Goal: Task Accomplishment & Management: Use online tool/utility

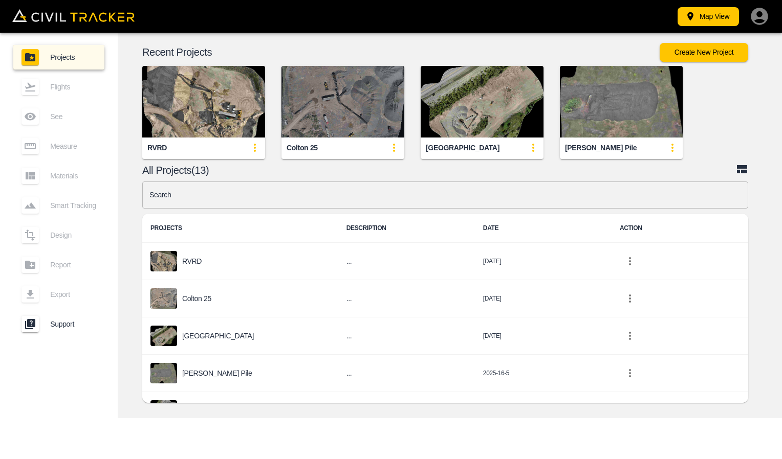
click at [330, 128] on img "button" at bounding box center [342, 102] width 123 height 72
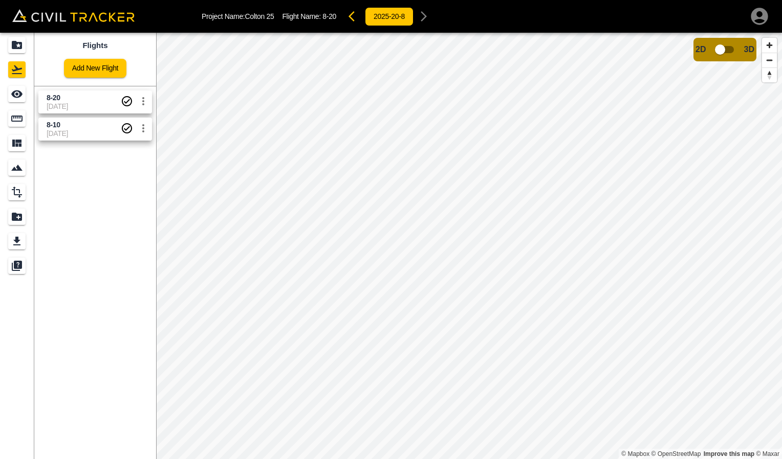
click at [85, 103] on span "[DATE]" at bounding box center [84, 106] width 74 height 8
click at [73, 96] on span "8-20" at bounding box center [84, 98] width 74 height 10
click at [20, 120] on icon "Measure" at bounding box center [17, 119] width 12 height 12
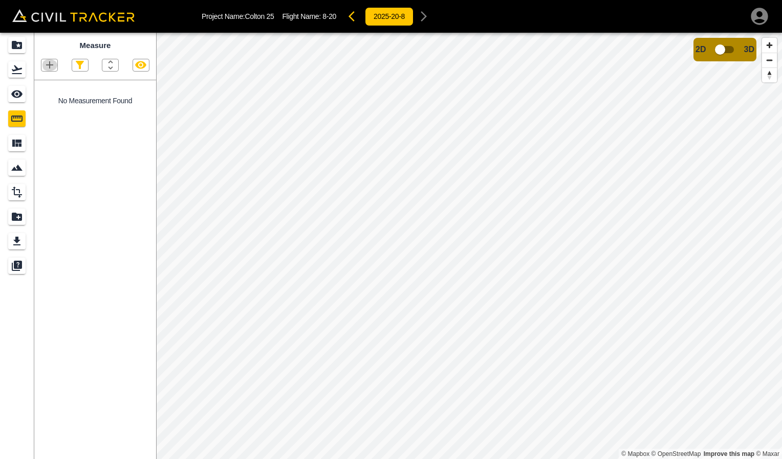
click at [55, 70] on icon "button" at bounding box center [49, 65] width 12 height 12
drag, startPoint x: 52, startPoint y: 112, endPoint x: 75, endPoint y: 118, distance: 23.8
click at [52, 112] on p "Polygon" at bounding box center [49, 114] width 25 height 8
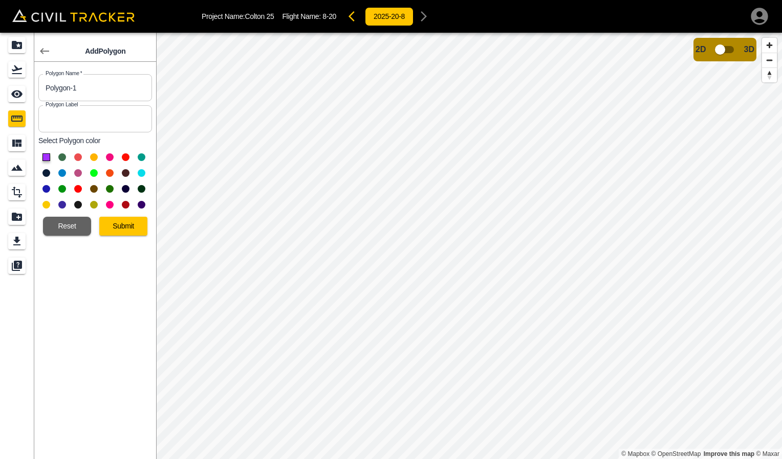
drag, startPoint x: 104, startPoint y: 92, endPoint x: 0, endPoint y: 85, distance: 104.1
click at [16, 92] on div "Add Polygon Polygon Name   * Polygon-1 Polygon Name * Polygon Label Polygon Lab…" at bounding box center [78, 246] width 156 height 427
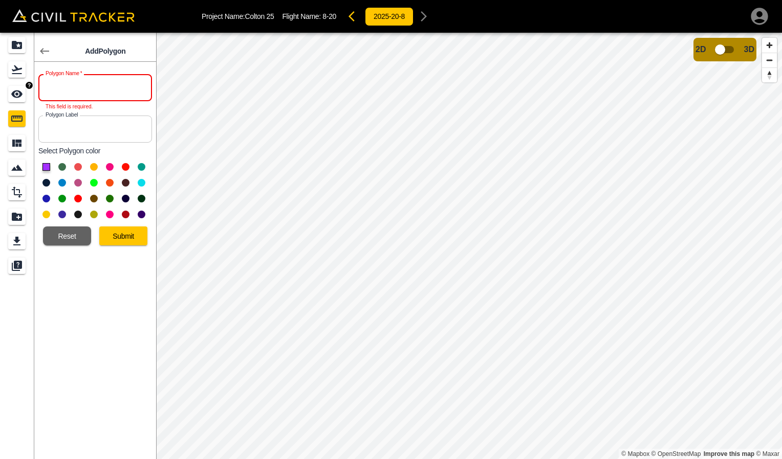
type input "#"
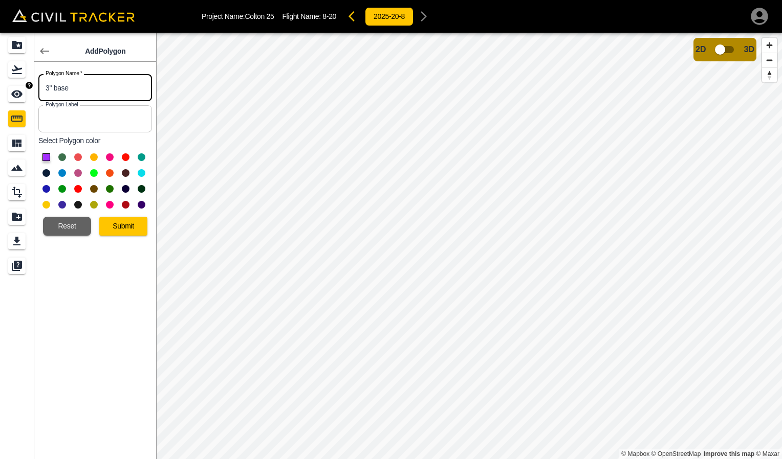
type input "3" base"
click at [44, 158] on button at bounding box center [46, 158] width 8 height 8
click at [117, 231] on button "Submit" at bounding box center [123, 226] width 48 height 19
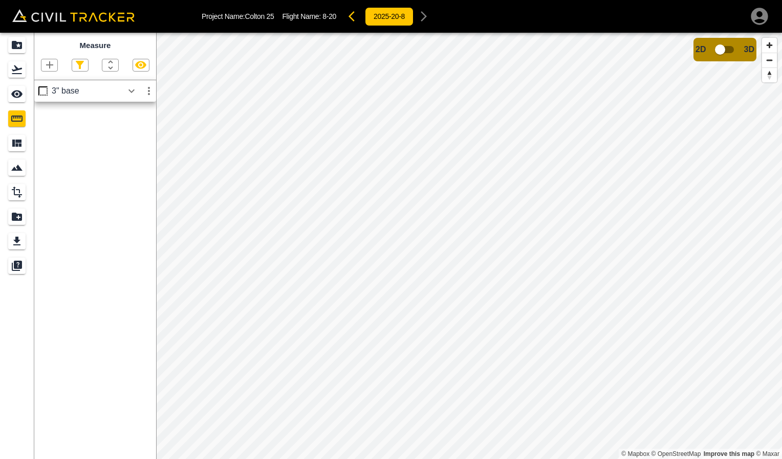
click at [52, 90] on div "3" base" at bounding box center [95, 90] width 122 height 21
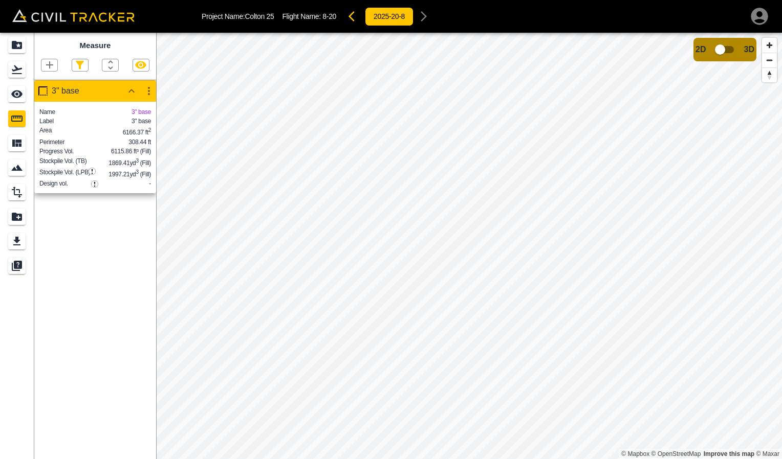
click at [49, 63] on icon "button" at bounding box center [49, 65] width 12 height 12
click at [52, 113] on p "Polygon" at bounding box center [49, 114] width 25 height 8
click at [47, 62] on icon "button" at bounding box center [49, 65] width 12 height 12
click at [52, 110] on p "Polygon" at bounding box center [49, 114] width 25 height 8
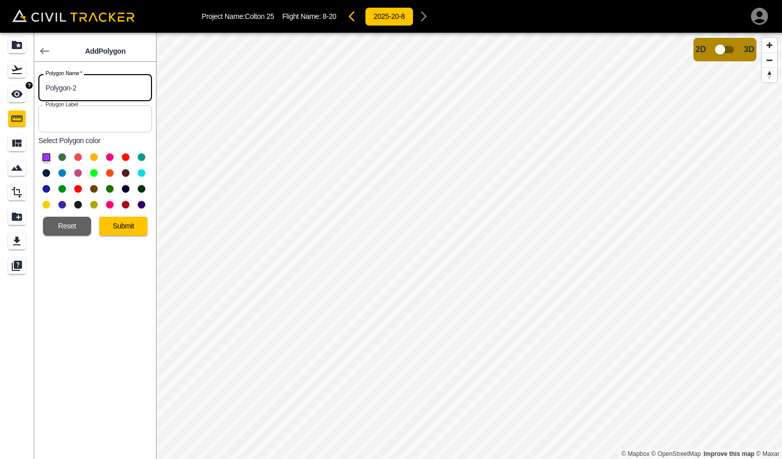
drag, startPoint x: 111, startPoint y: 84, endPoint x: 0, endPoint y: 67, distance: 111.9
click at [0, 77] on html "Project Name: [PERSON_NAME] 25 Flight Name: 8-20 2025-20-8 Add Polygon Polygon …" at bounding box center [391, 229] width 782 height 459
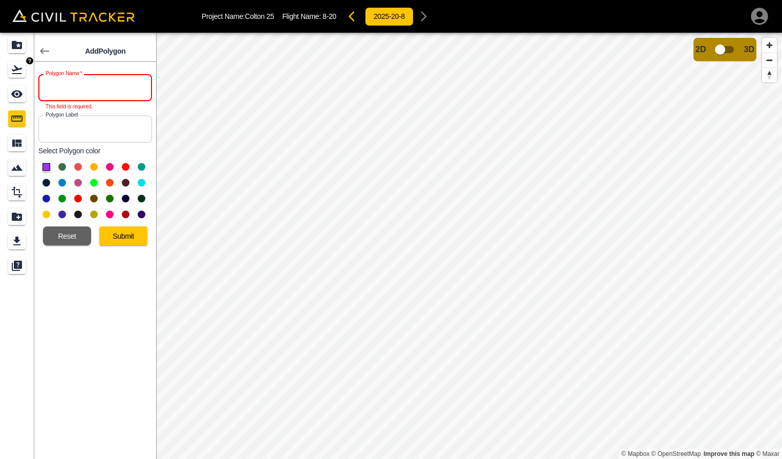
type input "&"
click at [68, 90] on input "text" at bounding box center [95, 87] width 114 height 27
click at [68, 90] on input "7" at bounding box center [95, 87] width 114 height 27
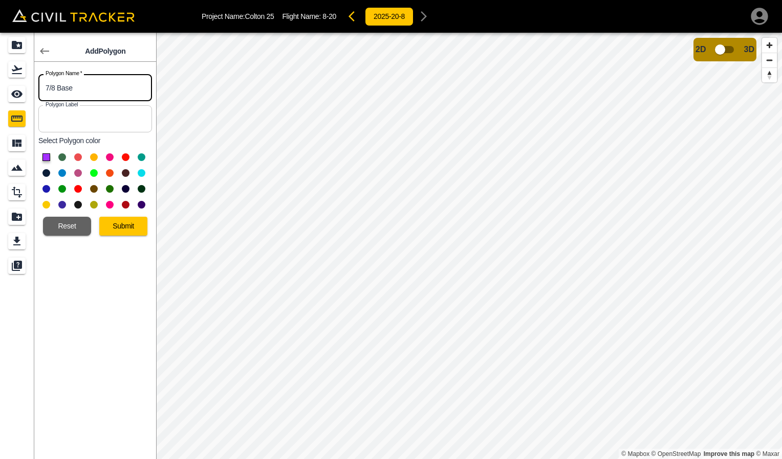
type input "7/8 Base"
click at [78, 156] on button at bounding box center [78, 158] width 8 height 8
click at [131, 229] on button "Submit" at bounding box center [123, 226] width 48 height 19
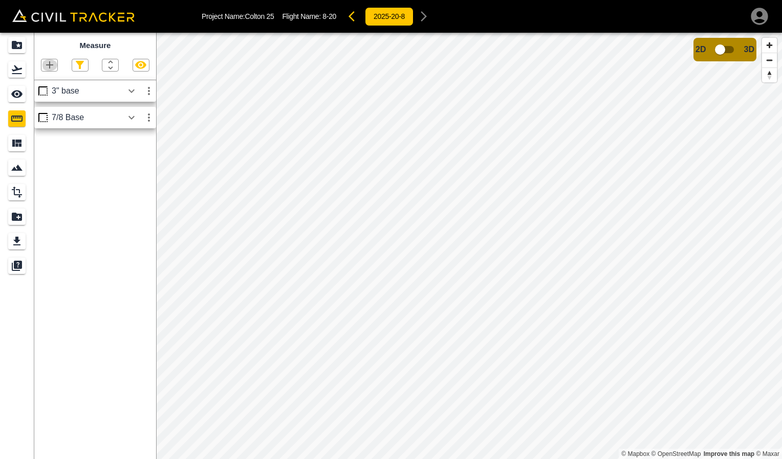
click at [51, 66] on icon "button" at bounding box center [49, 64] width 7 height 7
click at [30, 112] on icon "button" at bounding box center [26, 114] width 12 height 12
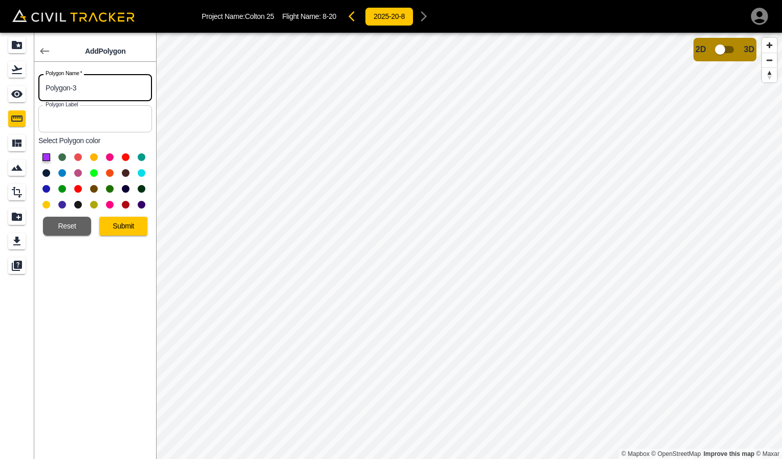
drag, startPoint x: 114, startPoint y: 96, endPoint x: 22, endPoint y: 84, distance: 92.4
click at [48, 87] on input "Polygon-3" at bounding box center [95, 87] width 114 height 27
type input "3"
click at [22, 83] on link at bounding box center [17, 94] width 34 height 25
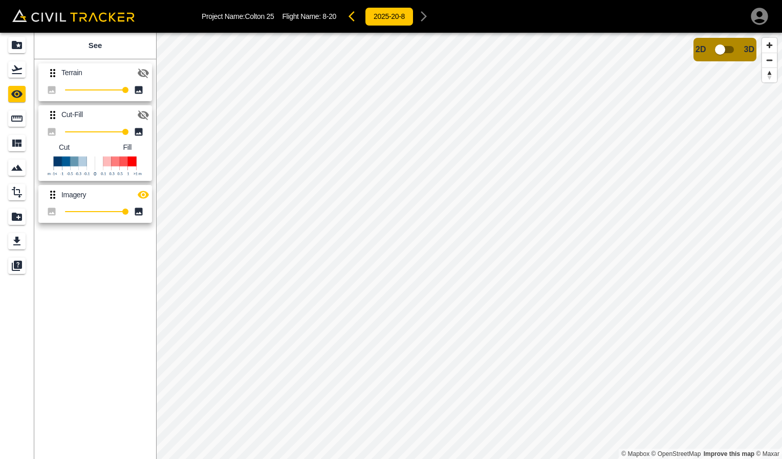
drag, startPoint x: 54, startPoint y: 301, endPoint x: 59, endPoint y: 294, distance: 8.8
click at [54, 301] on div "See Terrain 100 Cut-Fill 100 Cut Fill Imagery 100" at bounding box center [95, 246] width 122 height 427
click at [11, 112] on div "Measure" at bounding box center [16, 119] width 17 height 16
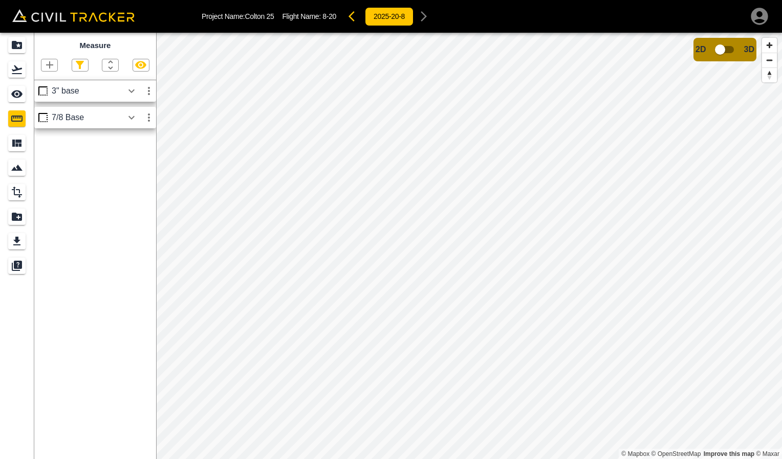
click at [83, 120] on div "7/8 Base" at bounding box center [87, 117] width 71 height 9
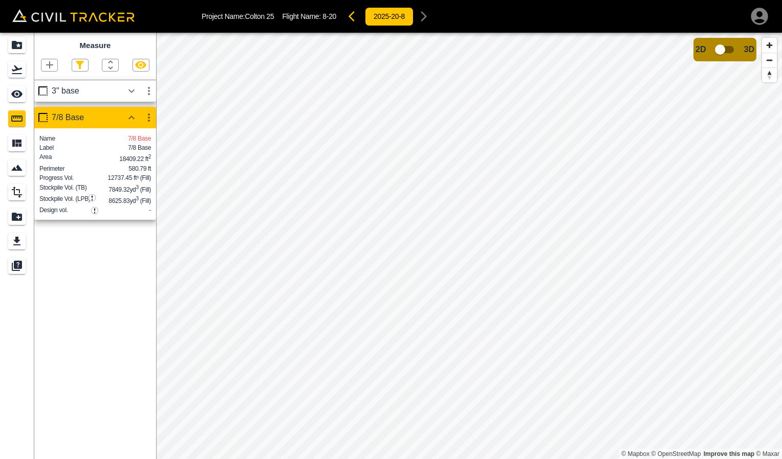
click at [91, 272] on div "Measure 3" base 7/8 Base Name 7/8 Base Label 7/8 Base Area 18409.22 ft 2 Perime…" at bounding box center [95, 246] width 122 height 427
click at [51, 62] on icon "button" at bounding box center [49, 65] width 12 height 12
drag, startPoint x: 422, startPoint y: 296, endPoint x: 428, endPoint y: 303, distance: 8.7
click at [531, 291] on div at bounding box center [391, 229] width 782 height 459
click at [102, 273] on div "Measure 3" base 7/8 Base Name 7/8 Base Label 7/8 Base Area 18409.22 ft 2 Perime…" at bounding box center [95, 246] width 122 height 427
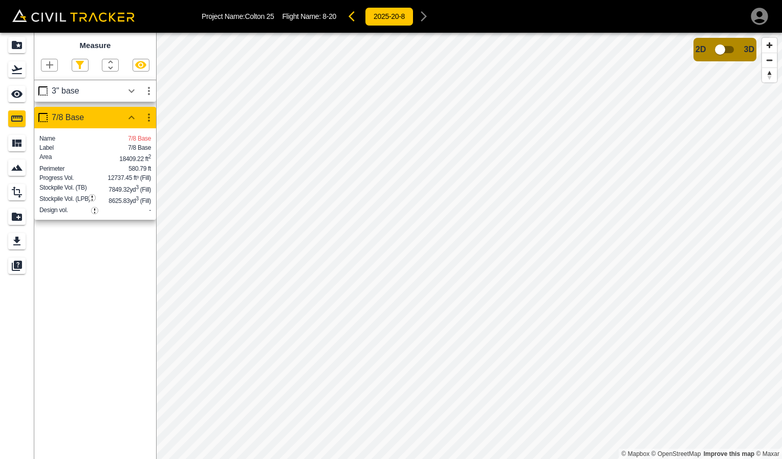
click at [107, 265] on div "Measure 3" base 7/8 Base Name 7/8 Base Label 7/8 Base Area 18409.22 ft 2 Perime…" at bounding box center [95, 246] width 122 height 427
click at [15, 92] on icon "See" at bounding box center [16, 95] width 11 height 8
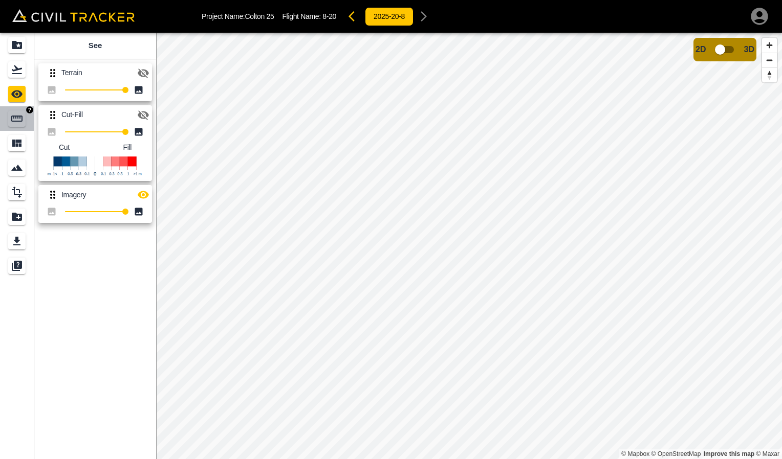
click at [14, 109] on link at bounding box center [17, 118] width 34 height 25
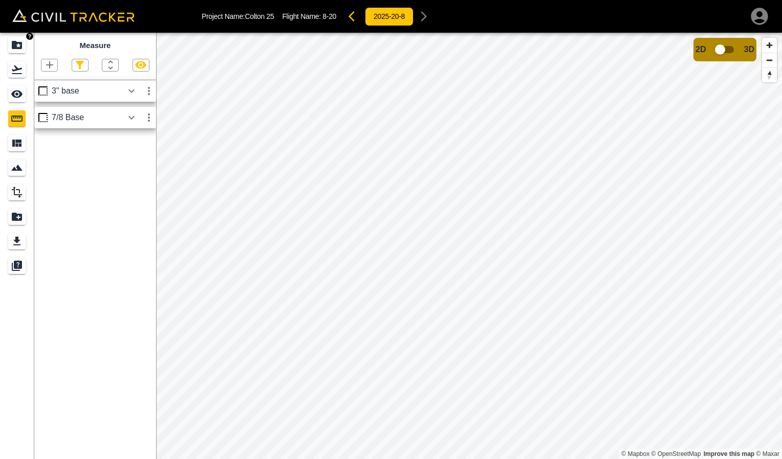
click at [23, 43] on icon "Projects" at bounding box center [17, 45] width 12 height 12
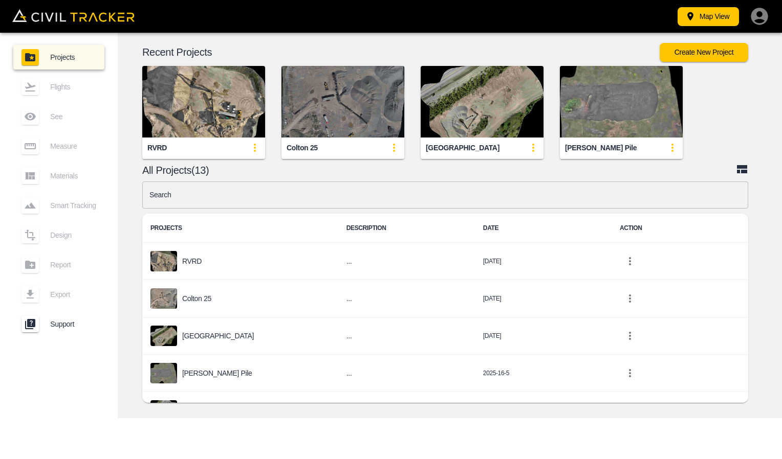
click at [360, 128] on img "button" at bounding box center [342, 102] width 123 height 72
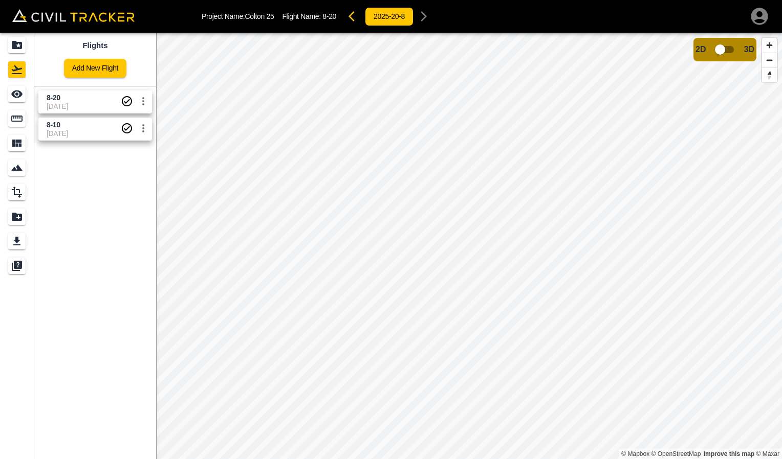
click at [77, 99] on span "8-20" at bounding box center [84, 98] width 74 height 10
click at [78, 101] on span "8-20" at bounding box center [84, 98] width 74 height 10
click at [18, 121] on icon "Measure" at bounding box center [16, 119] width 11 height 6
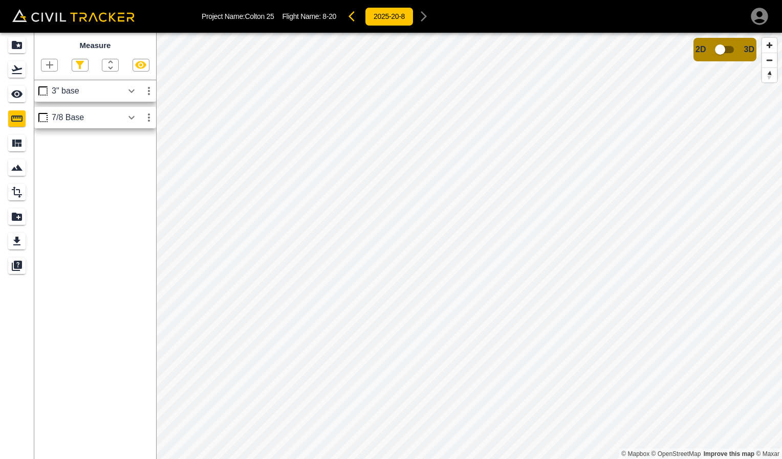
click at [145, 61] on icon "button" at bounding box center [141, 65] width 12 height 12
click at [146, 68] on icon "button" at bounding box center [141, 65] width 12 height 12
click at [50, 68] on icon "button" at bounding box center [49, 64] width 7 height 7
drag, startPoint x: 425, startPoint y: 116, endPoint x: 419, endPoint y: 141, distance: 25.3
click at [419, 141] on div at bounding box center [391, 229] width 782 height 459
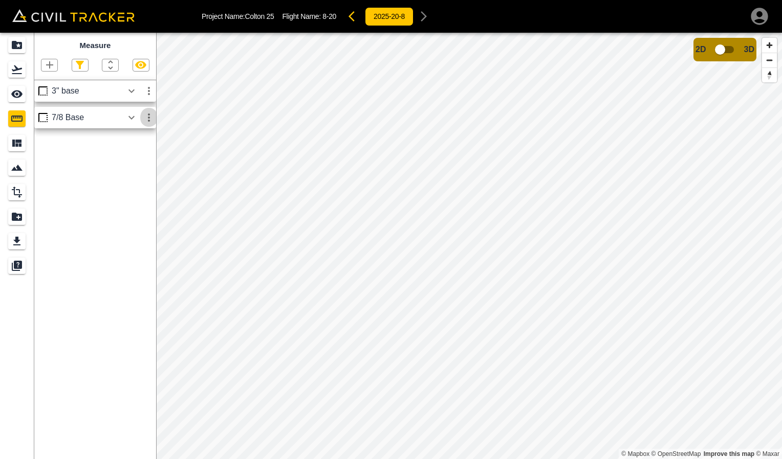
click at [151, 119] on icon "button" at bounding box center [149, 118] width 12 height 12
click at [136, 253] on div at bounding box center [391, 229] width 782 height 459
click at [49, 70] on icon "button" at bounding box center [49, 65] width 12 height 12
click at [40, 105] on div "Polygon" at bounding box center [38, 114] width 45 height 20
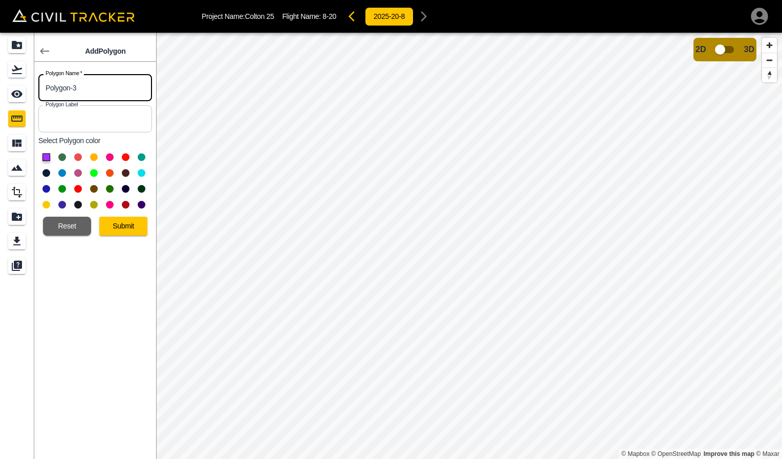
drag, startPoint x: 106, startPoint y: 92, endPoint x: 39, endPoint y: 94, distance: 67.1
click at [40, 94] on input "Polygon-3" at bounding box center [95, 87] width 114 height 27
type input "Chips"
type input "q"
type input "Chips"
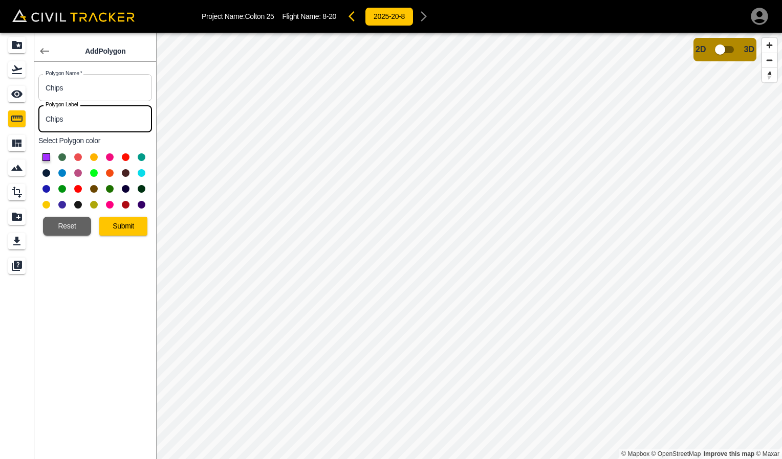
click at [139, 156] on button at bounding box center [142, 158] width 8 height 8
click at [119, 222] on button "Submit" at bounding box center [123, 226] width 48 height 19
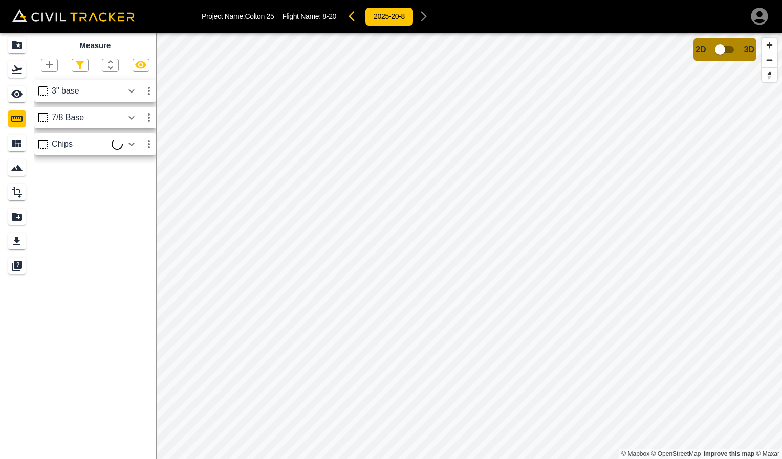
click at [150, 147] on icon "button" at bounding box center [149, 144] width 12 height 12
click at [143, 199] on h6 "Delete" at bounding box center [139, 200] width 20 height 6
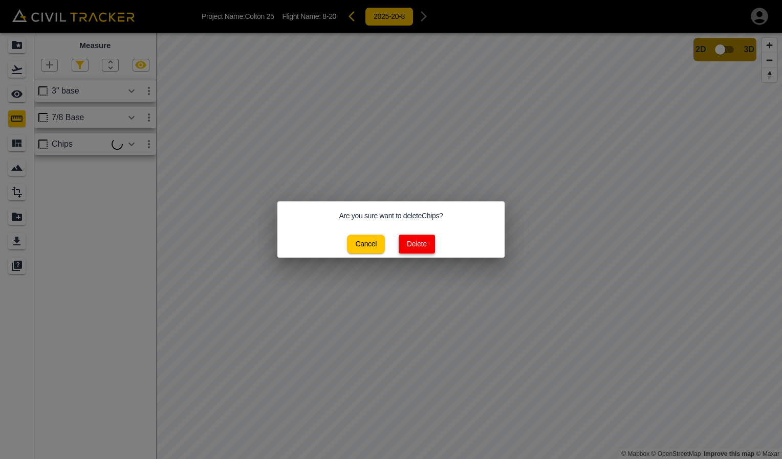
click at [420, 243] on button "Delete" at bounding box center [417, 244] width 36 height 19
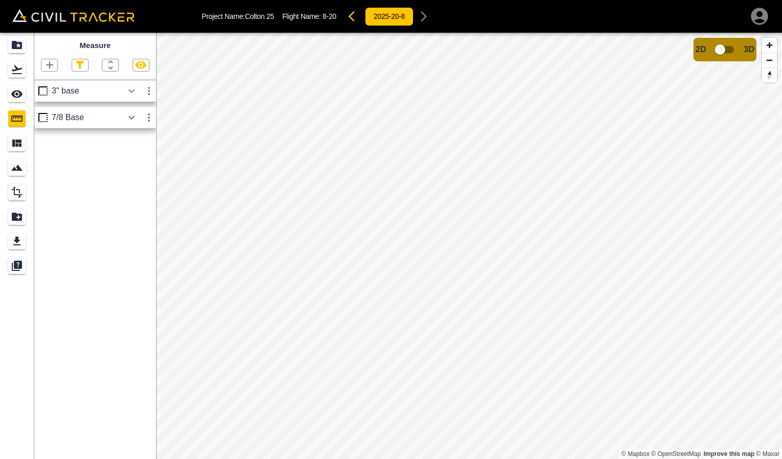
click at [51, 69] on icon "button" at bounding box center [49, 65] width 12 height 12
click at [52, 108] on div "Polygon" at bounding box center [38, 114] width 45 height 20
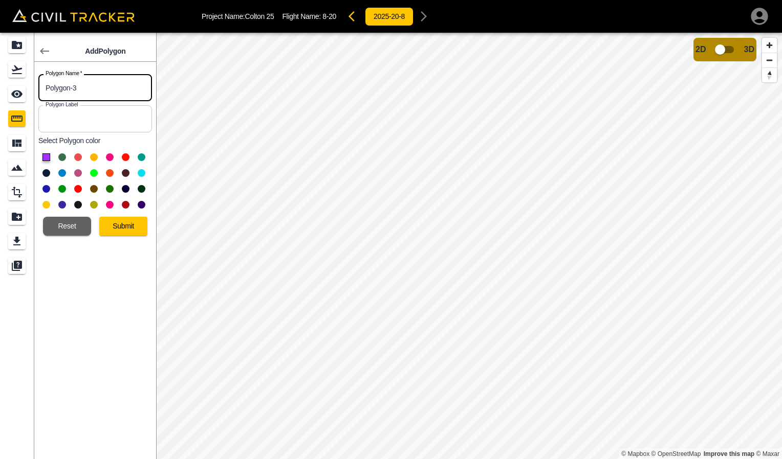
drag, startPoint x: 118, startPoint y: 86, endPoint x: 16, endPoint y: 88, distance: 101.3
click at [16, 88] on div "Add Polygon Polygon Name   * Polygon-3 Polygon Name * Polygon Label Polygon Lab…" at bounding box center [78, 246] width 156 height 427
type input "Chips"
type input "Chip[s"
click at [97, 118] on input "Chip[s" at bounding box center [95, 118] width 114 height 27
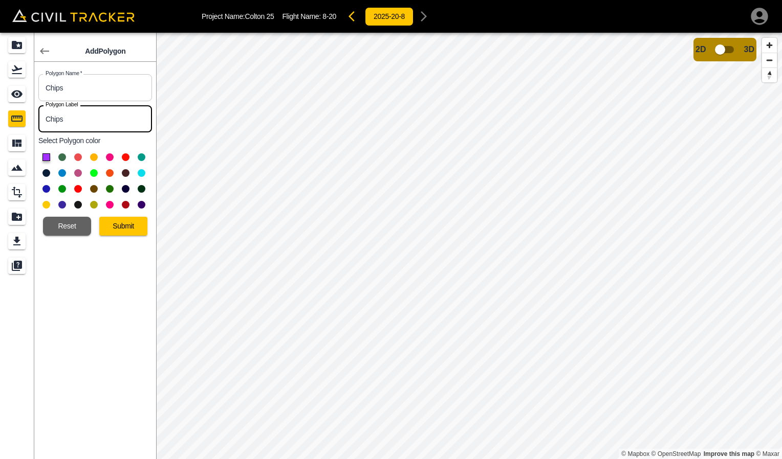
type input "Chips"
drag, startPoint x: 108, startPoint y: 354, endPoint x: 106, endPoint y: 326, distance: 27.2
click at [108, 354] on div "Add Polygon Polygon Name   * Chips Polygon Name * Polygon Label Chips Polygon L…" at bounding box center [95, 246] width 122 height 427
click at [92, 174] on button at bounding box center [94, 173] width 8 height 8
click at [135, 223] on button "Submit" at bounding box center [123, 226] width 48 height 19
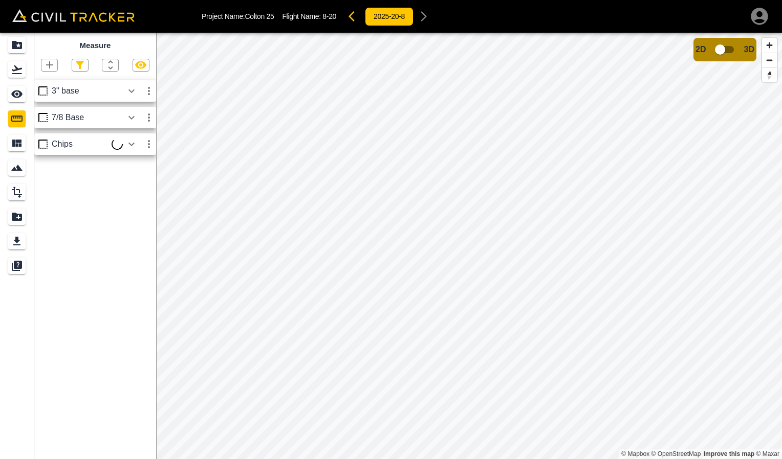
click at [60, 144] on div "Chips" at bounding box center [82, 144] width 60 height 9
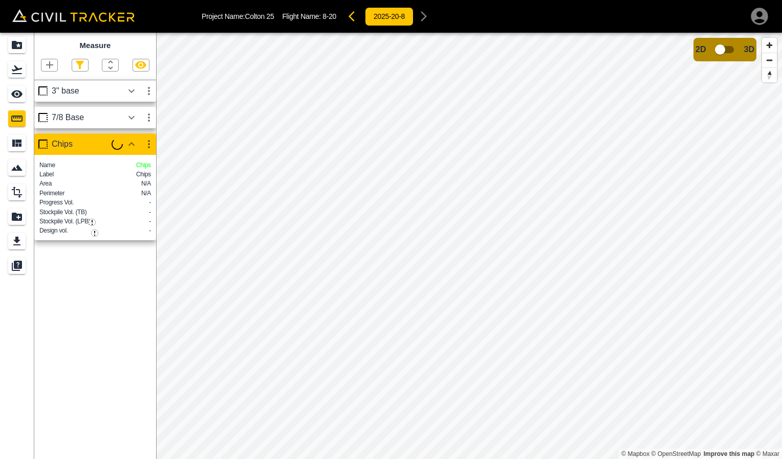
click at [112, 284] on div "Measure 3" base 7/8 Base Chips Name Chips Label Chips Area N/A Perimeter N/A Pr…" at bounding box center [95, 246] width 122 height 427
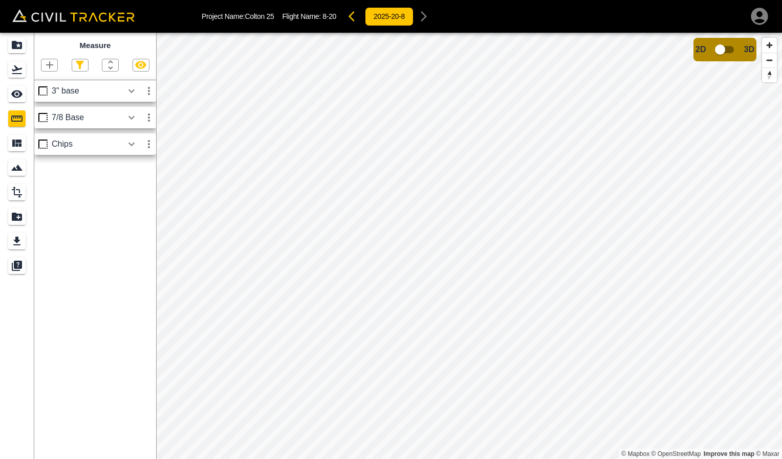
click at [83, 145] on div "Chips" at bounding box center [87, 144] width 71 height 9
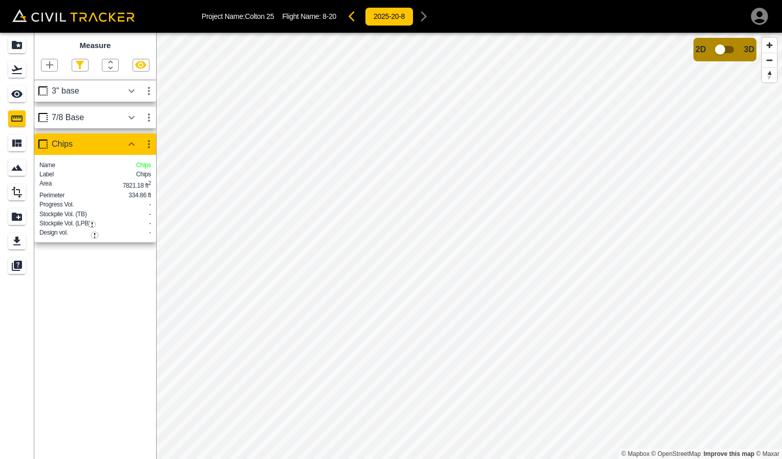
click at [111, 280] on div "Measure 3" base 7/8 Base Chips Name Chips Label Chips Area 7821.18 ft 2 Perimet…" at bounding box center [95, 246] width 122 height 427
click at [146, 144] on icon "button" at bounding box center [149, 144] width 12 height 12
click at [142, 203] on li "Delete" at bounding box center [124, 200] width 65 height 16
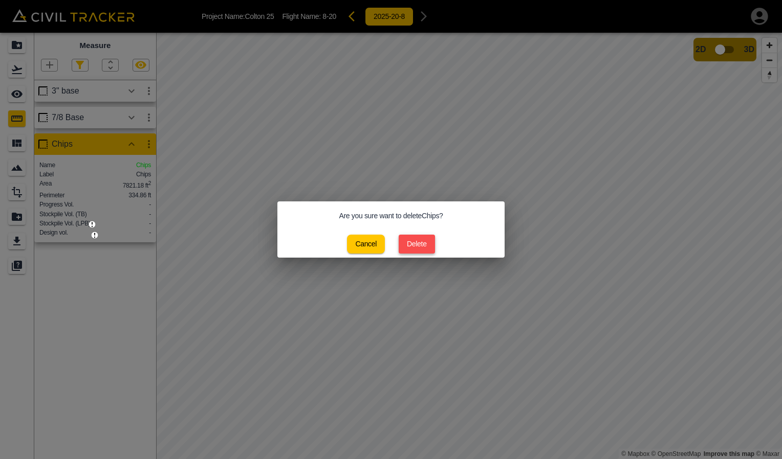
click at [420, 243] on button "Delete" at bounding box center [417, 244] width 36 height 19
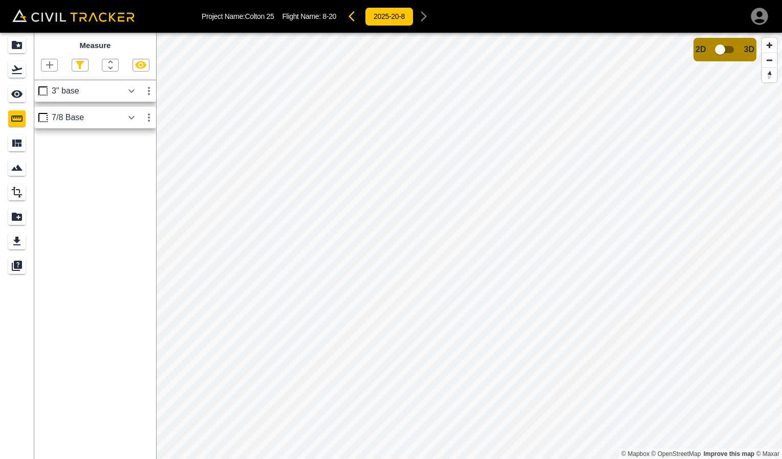
click at [49, 65] on icon "button" at bounding box center [49, 64] width 7 height 7
click at [53, 114] on p "Polygon" at bounding box center [49, 114] width 25 height 8
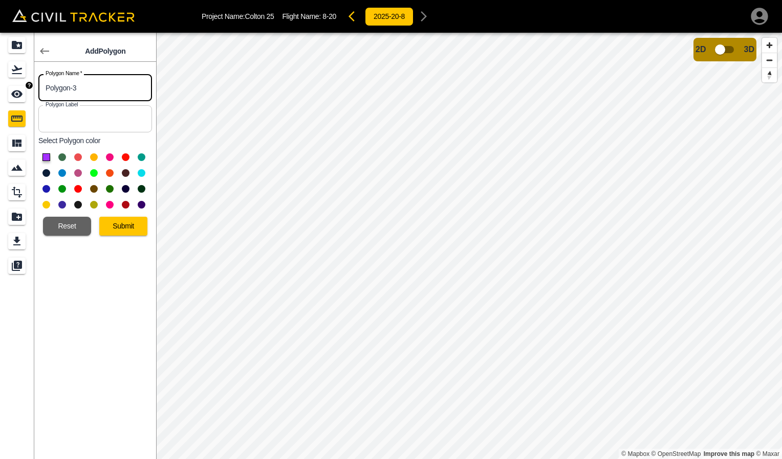
drag, startPoint x: 80, startPoint y: 91, endPoint x: 0, endPoint y: 93, distance: 80.3
click at [0, 96] on html "Project Name: [PERSON_NAME] 25 Flight Name: 8-20 2025-20-8 Add Polygon Polygon …" at bounding box center [391, 229] width 782 height 459
type input "Chips"
click at [94, 173] on button at bounding box center [94, 173] width 8 height 8
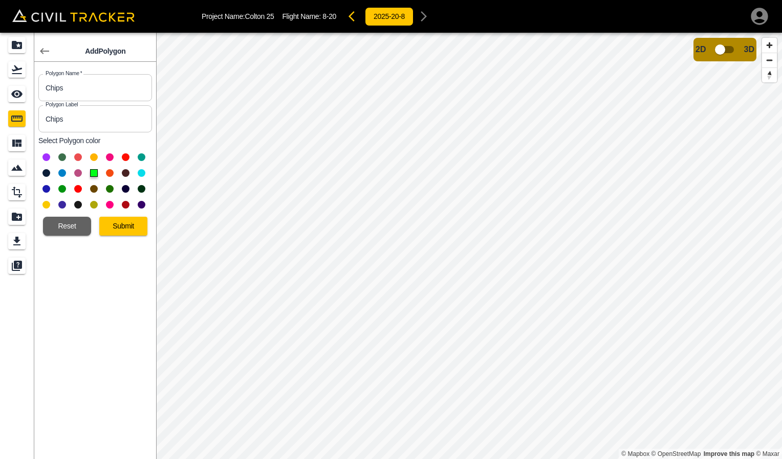
click at [140, 225] on button "Submit" at bounding box center [123, 226] width 48 height 19
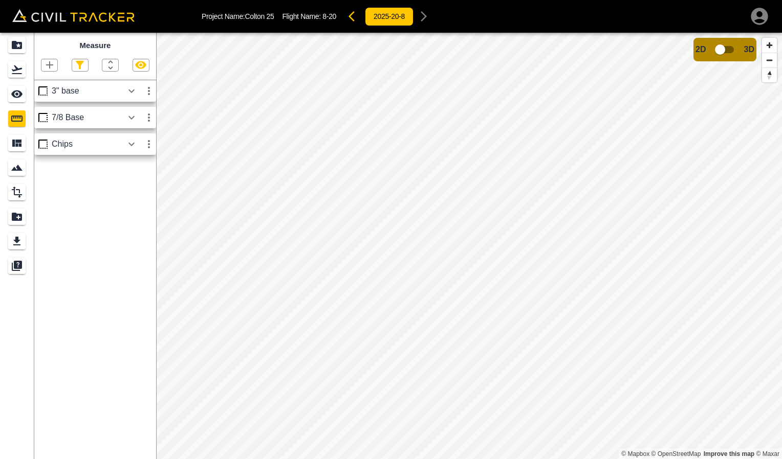
click at [92, 144] on div "Chips" at bounding box center [87, 144] width 71 height 9
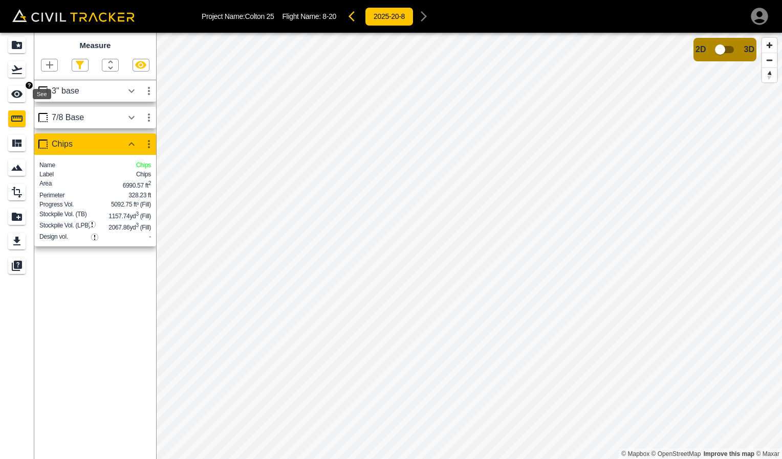
click at [20, 96] on icon "See" at bounding box center [16, 95] width 11 height 8
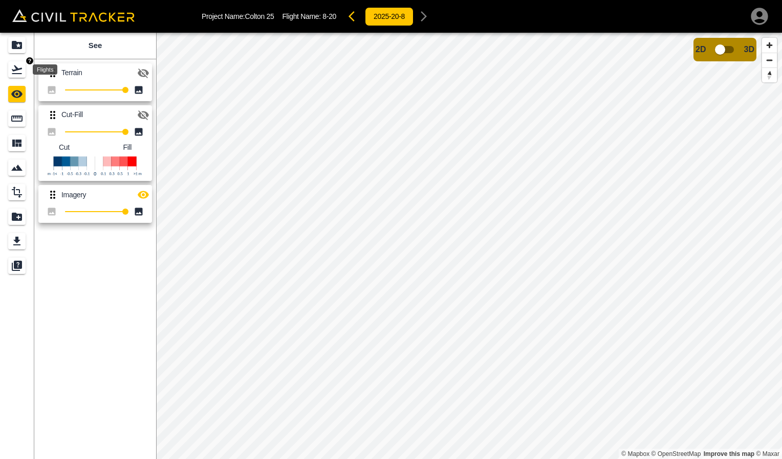
click at [19, 72] on icon "Flights" at bounding box center [17, 69] width 12 height 12
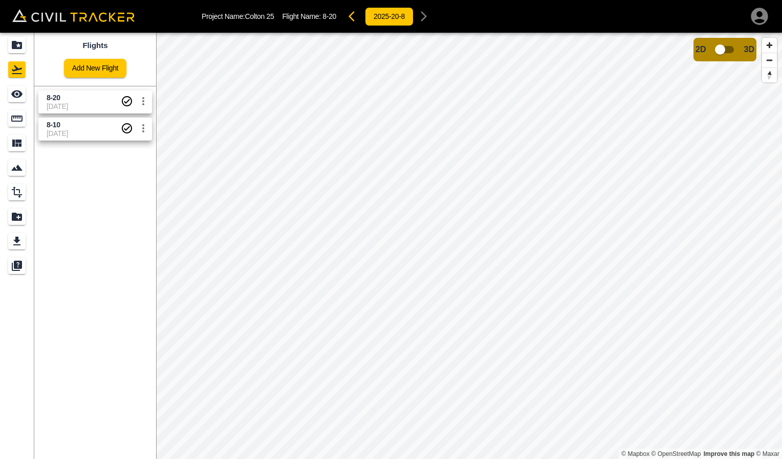
click at [75, 129] on span "[DATE]" at bounding box center [84, 133] width 74 height 8
click at [105, 133] on span "[DATE]" at bounding box center [84, 133] width 74 height 8
click at [17, 119] on icon "Measure" at bounding box center [17, 119] width 12 height 12
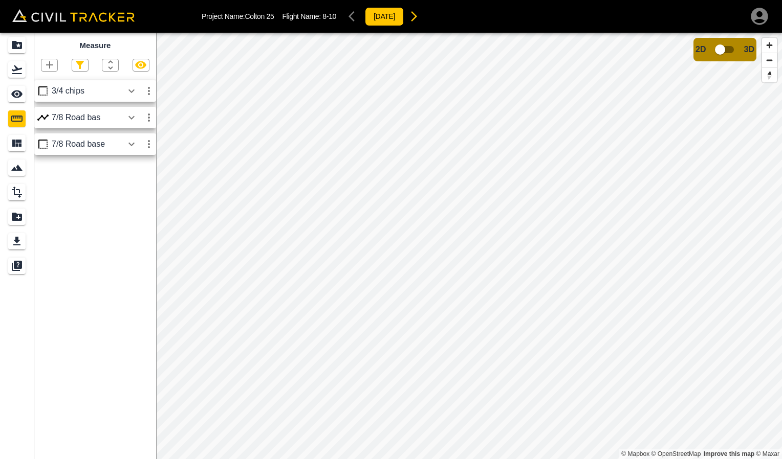
click at [85, 93] on div "3/4 chips" at bounding box center [87, 90] width 71 height 9
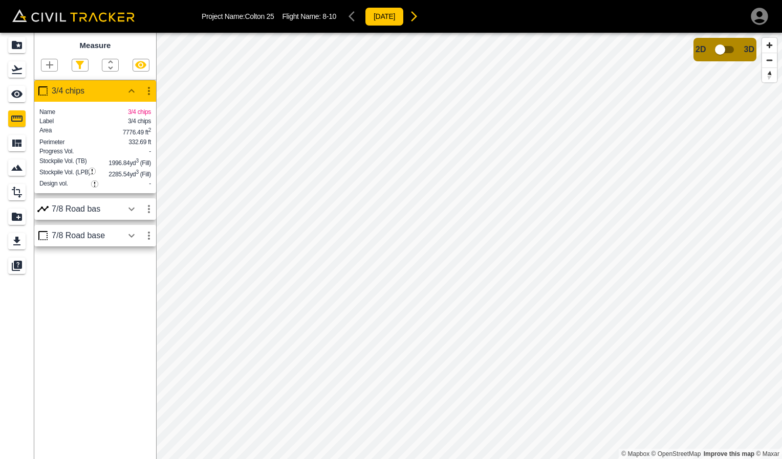
click at [72, 214] on div "7/8 Road bas" at bounding box center [87, 209] width 71 height 9
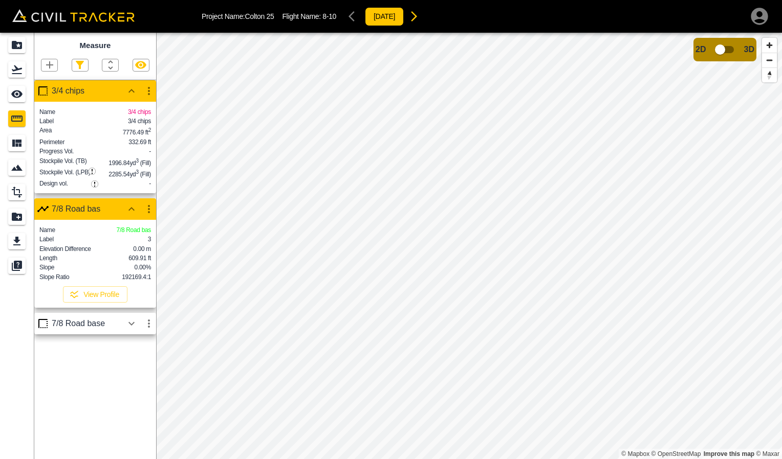
click at [150, 215] on icon "button" at bounding box center [149, 209] width 12 height 12
click at [130, 280] on li "Delete" at bounding box center [124, 277] width 65 height 16
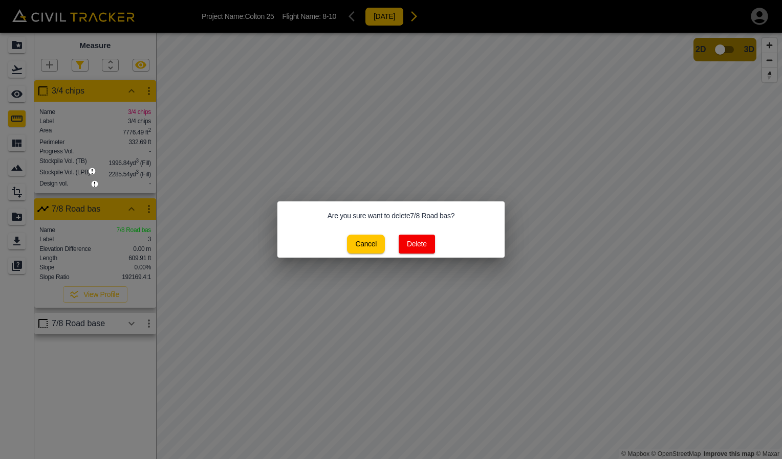
click at [432, 240] on button "Delete" at bounding box center [417, 244] width 36 height 19
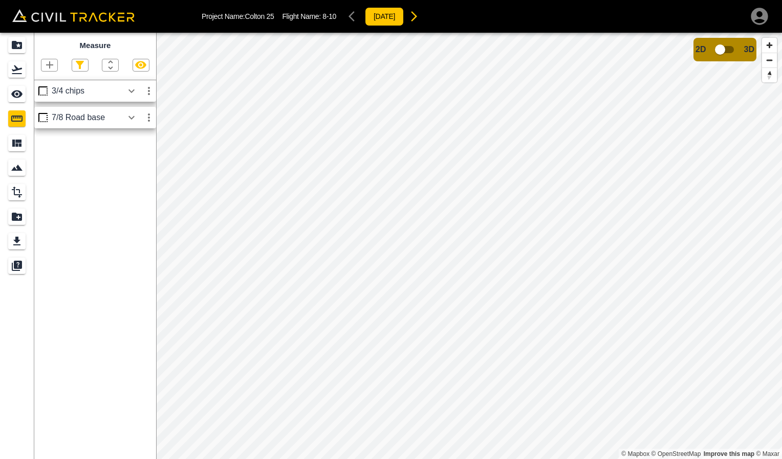
click at [92, 113] on div "7/8 Road base" at bounding box center [87, 117] width 71 height 9
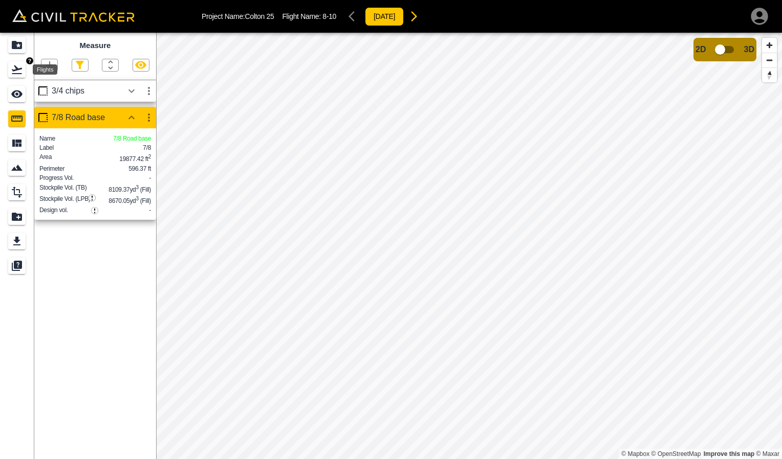
click at [14, 68] on icon "Flights" at bounding box center [17, 69] width 12 height 12
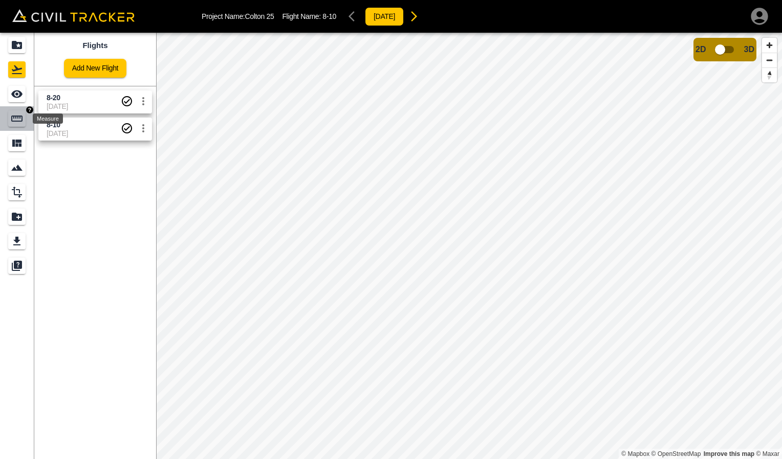
click at [13, 115] on icon "Measure" at bounding box center [17, 119] width 12 height 12
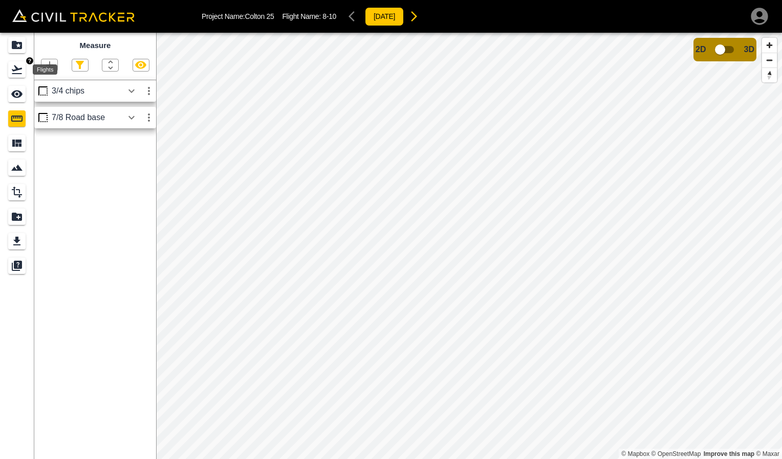
click at [20, 68] on icon "Flights" at bounding box center [17, 69] width 12 height 12
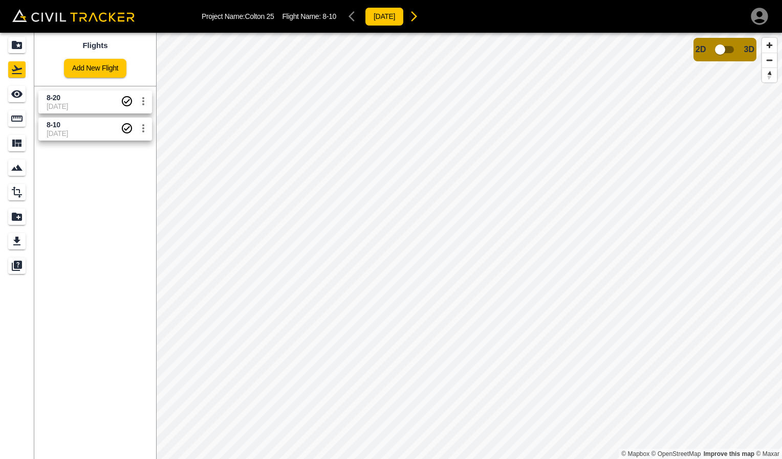
click at [81, 98] on span "8-20" at bounding box center [84, 98] width 74 height 10
click at [87, 125] on span "8-10" at bounding box center [84, 125] width 74 height 10
click at [58, 133] on span "[DATE]" at bounding box center [84, 133] width 74 height 8
click at [76, 105] on span "[DATE]" at bounding box center [84, 106] width 74 height 8
click at [76, 126] on span "8-10" at bounding box center [84, 125] width 74 height 10
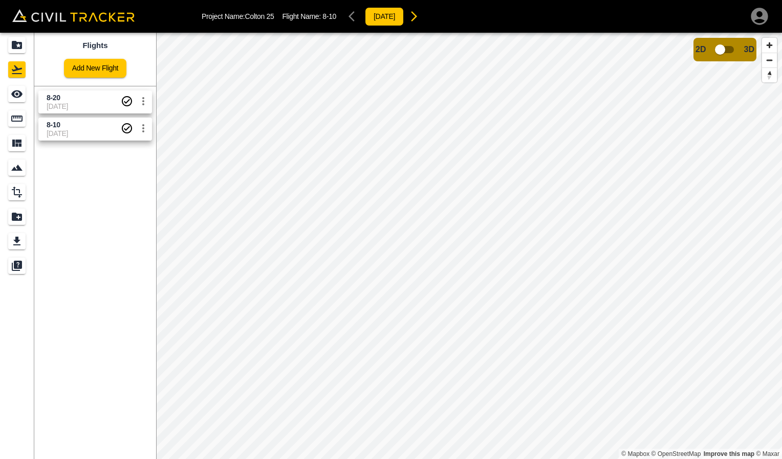
click at [83, 99] on span "8-20" at bounding box center [84, 98] width 74 height 10
click at [22, 109] on link at bounding box center [17, 118] width 34 height 25
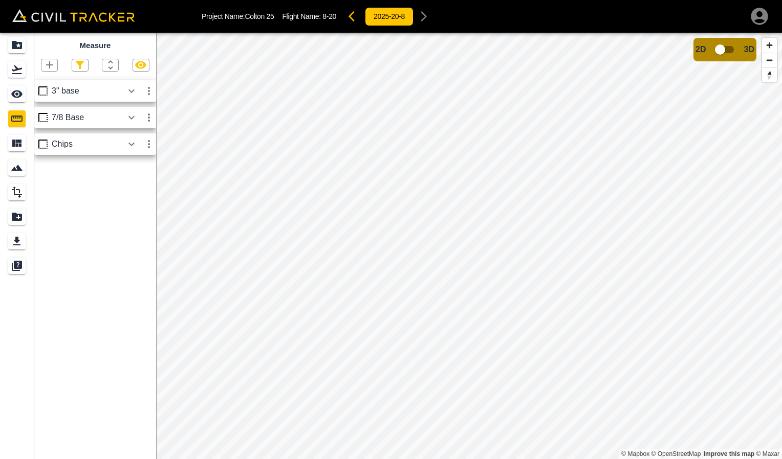
click at [91, 118] on div "7/8 Base" at bounding box center [87, 117] width 71 height 9
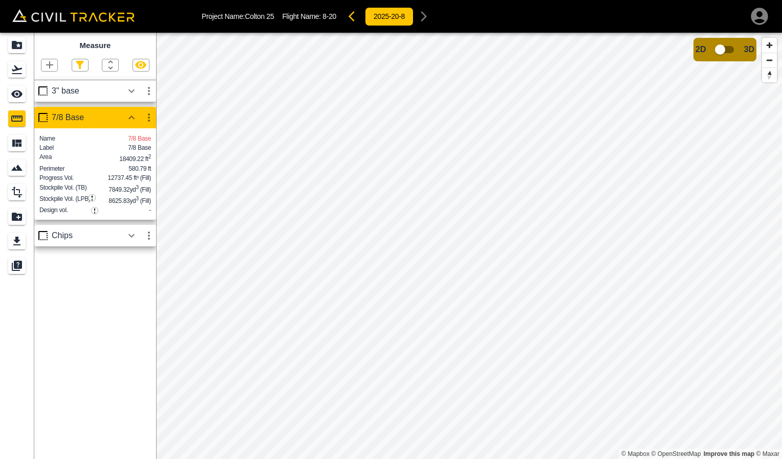
click at [78, 79] on div "Measure" at bounding box center [95, 56] width 122 height 47
click at [78, 97] on div "3" base" at bounding box center [95, 90] width 122 height 21
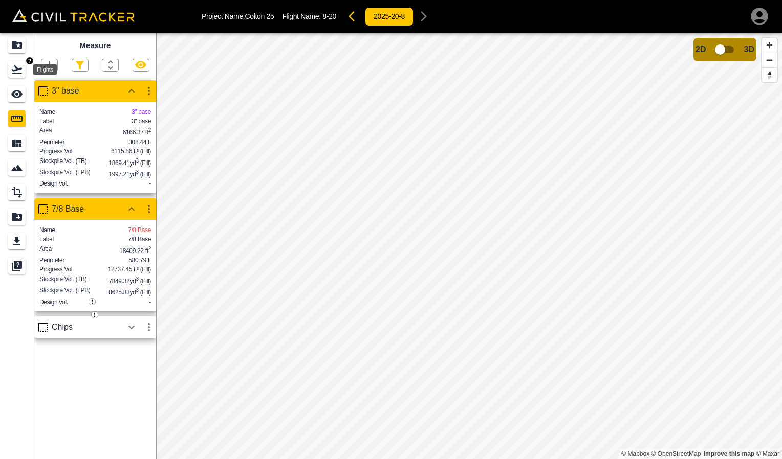
click at [13, 72] on icon "Flights" at bounding box center [17, 69] width 12 height 12
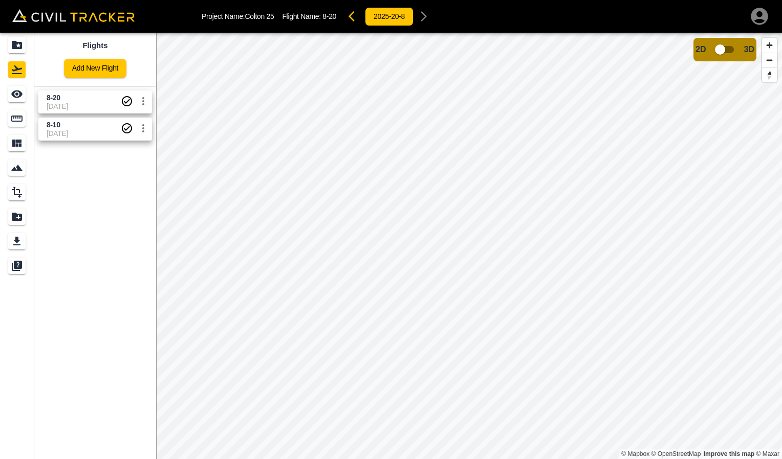
click at [81, 129] on span "8-10" at bounding box center [84, 125] width 74 height 10
click at [74, 131] on span "[DATE]" at bounding box center [84, 133] width 74 height 8
click at [15, 118] on icon "Measure" at bounding box center [17, 119] width 12 height 12
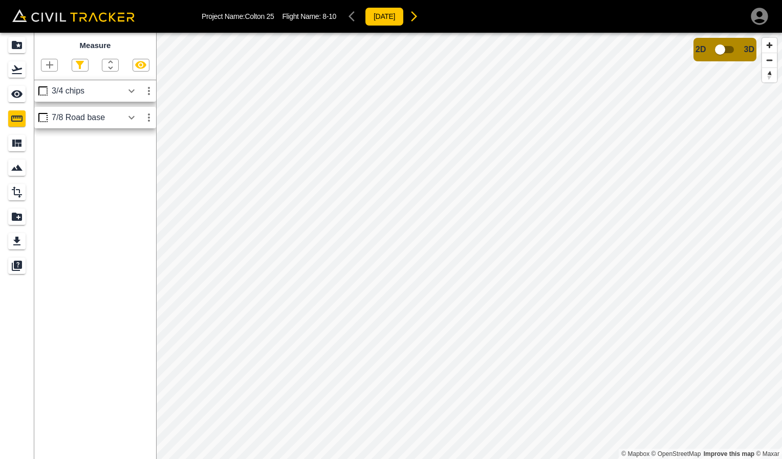
click at [81, 94] on div "3/4 chips" at bounding box center [87, 90] width 71 height 9
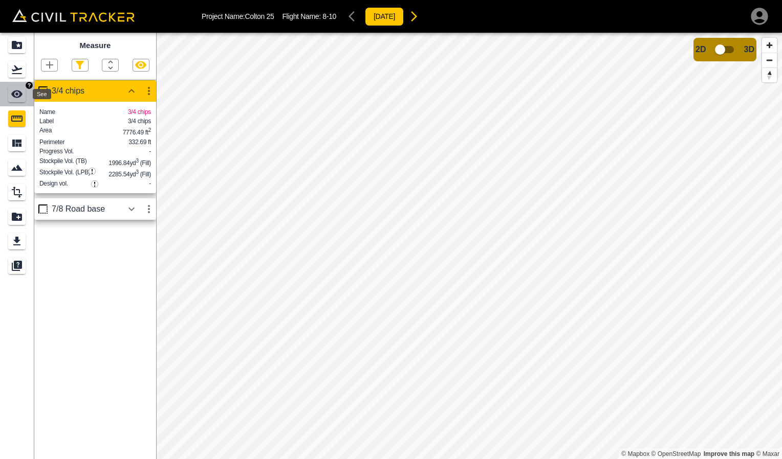
click at [12, 92] on icon "See" at bounding box center [17, 94] width 12 height 12
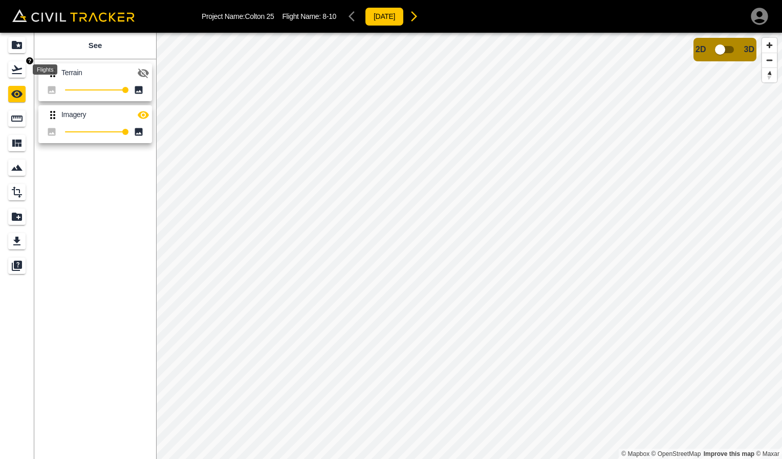
click at [12, 70] on icon "Flights" at bounding box center [17, 69] width 10 height 9
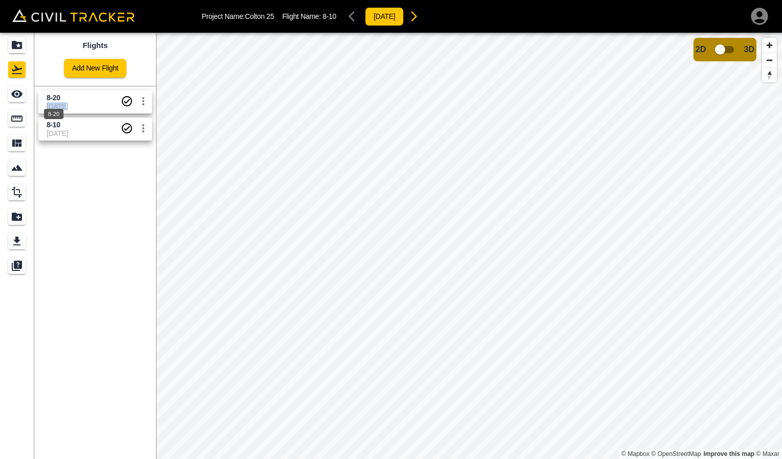
click at [62, 102] on div "8-20 [DATE]" at bounding box center [84, 102] width 74 height 18
click at [68, 97] on span "8-20" at bounding box center [84, 98] width 74 height 10
click at [9, 122] on div "Measure" at bounding box center [16, 119] width 17 height 16
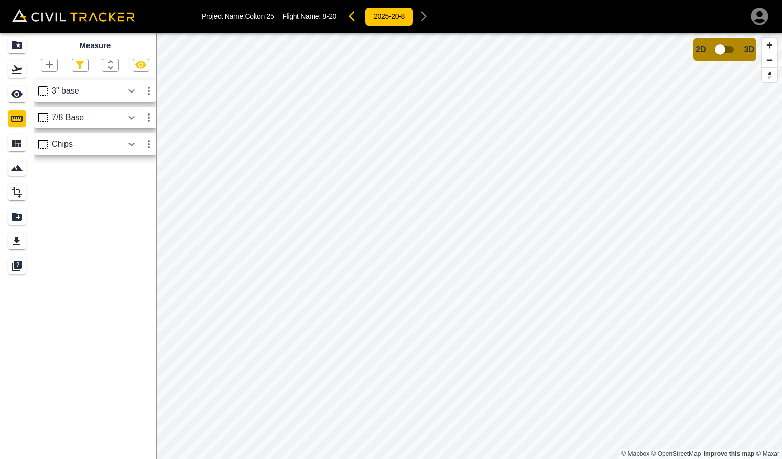
click at [86, 92] on div "3" base" at bounding box center [87, 90] width 71 height 9
